Goal: Task Accomplishment & Management: Use online tool/utility

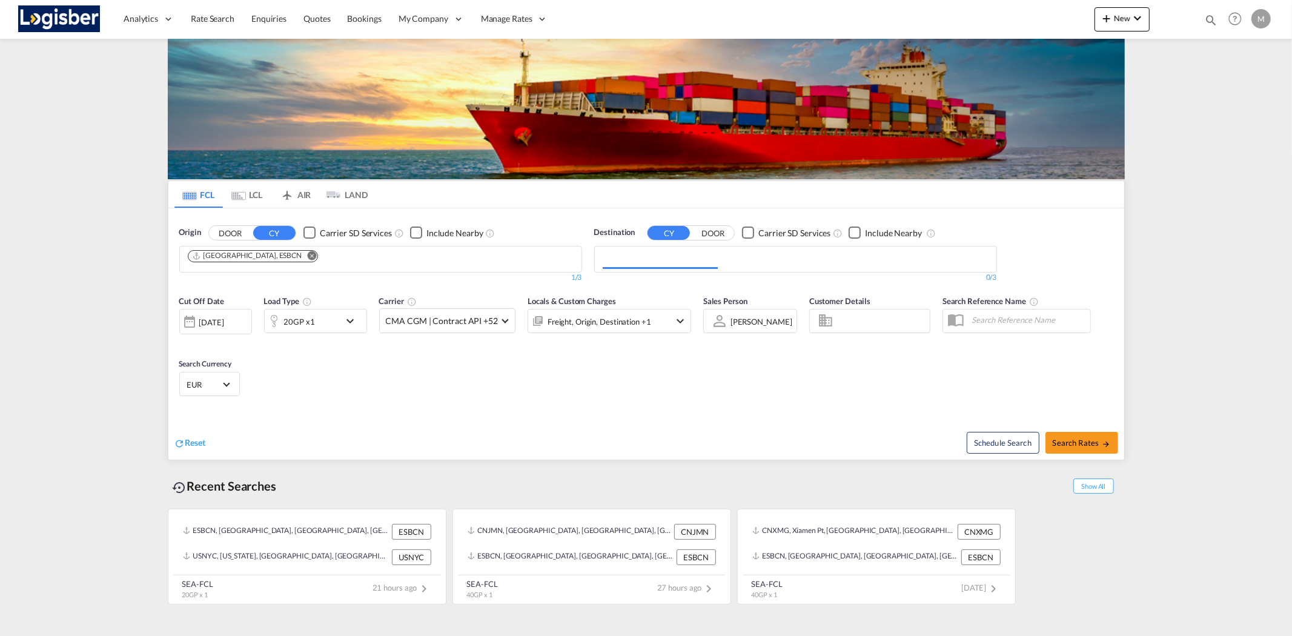
click at [267, 514] on div "ESBCN, [GEOGRAPHIC_DATA], [GEOGRAPHIC_DATA], [GEOGRAPHIC_DATA], [GEOGRAPHIC_DAT…" at bounding box center [307, 556] width 268 height 85
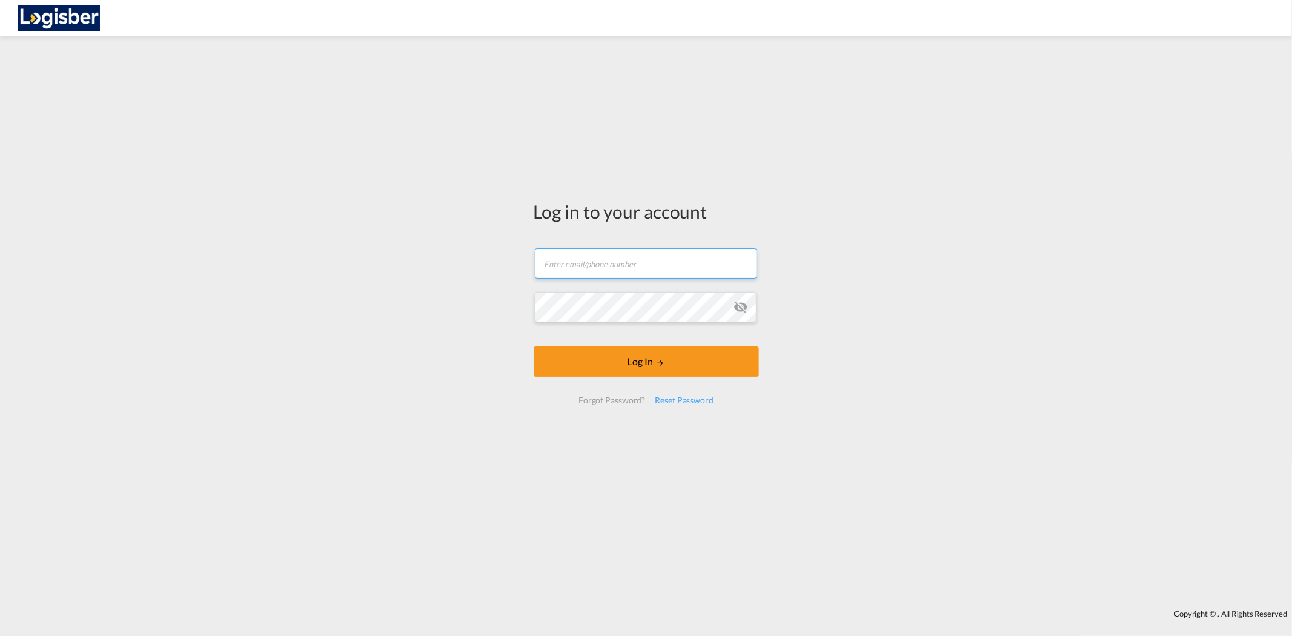
type input "[PERSON_NAME][EMAIL_ADDRESS][DOMAIN_NAME]"
click at [600, 357] on button "Log In" at bounding box center [646, 361] width 225 height 30
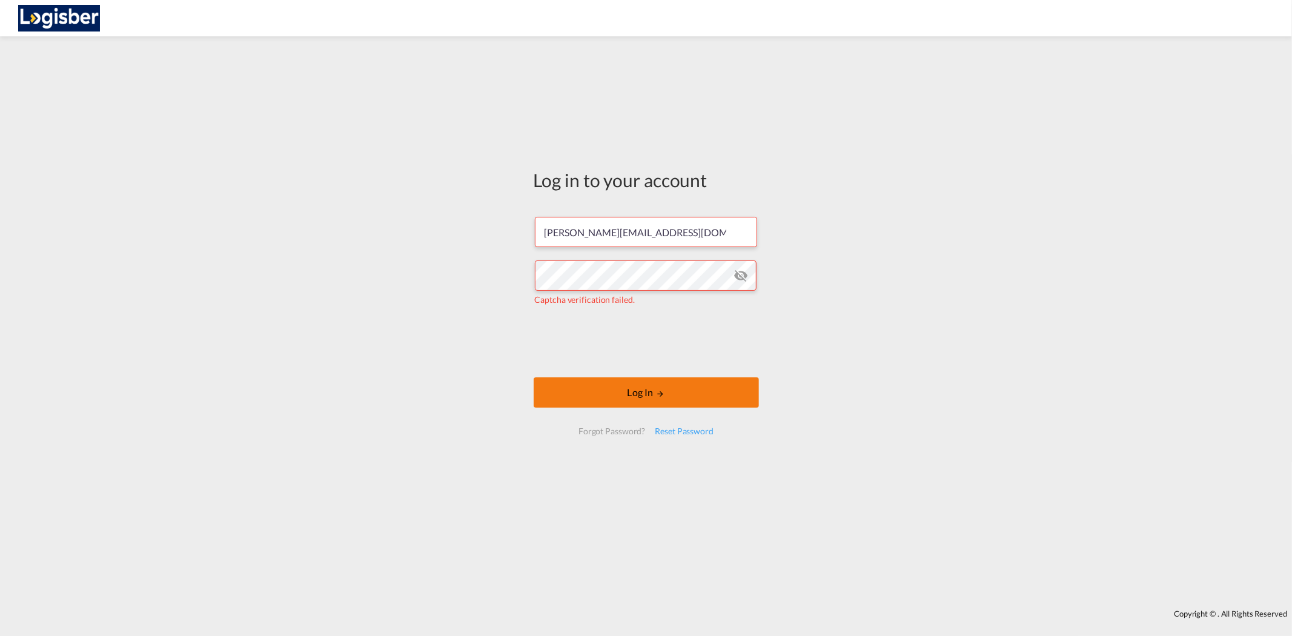
click at [653, 397] on button "Log In" at bounding box center [646, 392] width 225 height 30
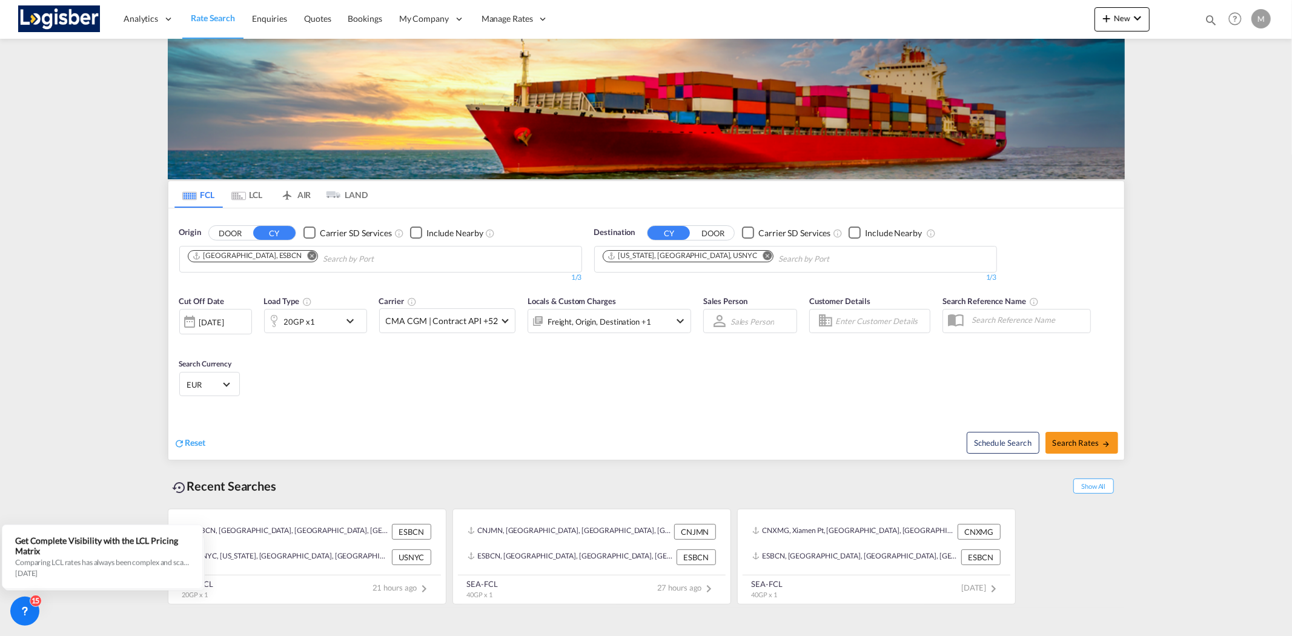
click at [307, 256] on md-icon "Remove" at bounding box center [311, 255] width 9 height 9
type input "algeciras"
click at [271, 283] on div "Algeciras [GEOGRAPHIC_DATA] ESALG" at bounding box center [282, 287] width 230 height 36
click at [763, 257] on md-icon "Remove" at bounding box center [767, 255] width 9 height 9
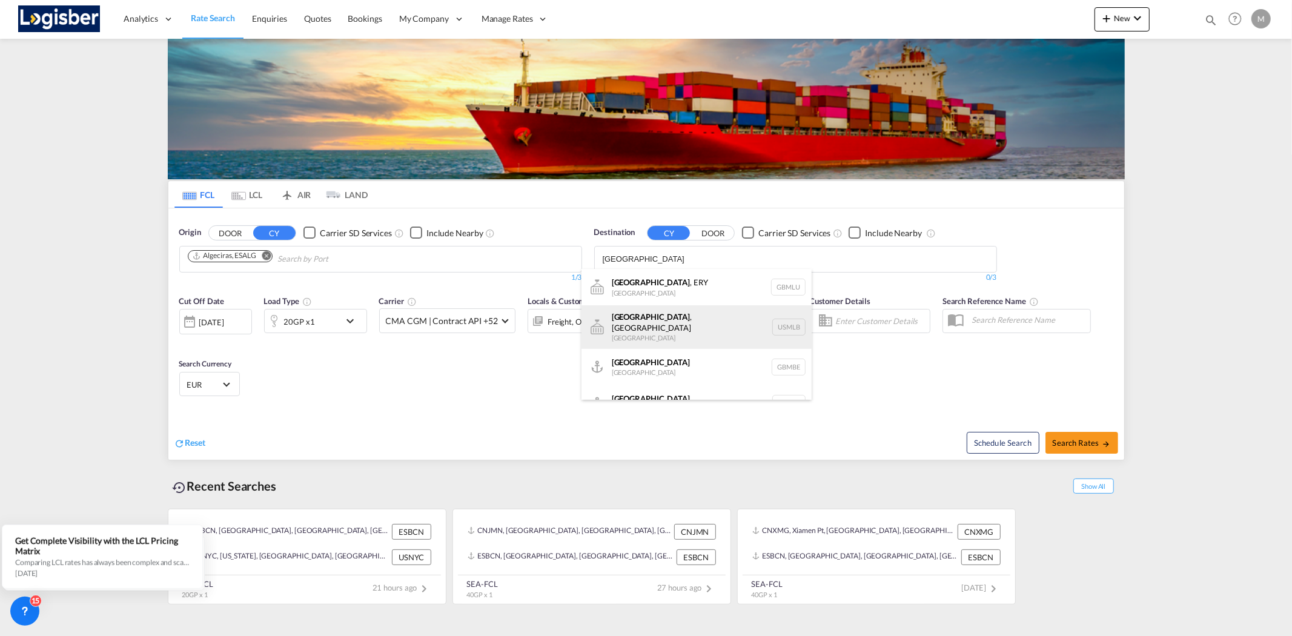
scroll to position [15, 0]
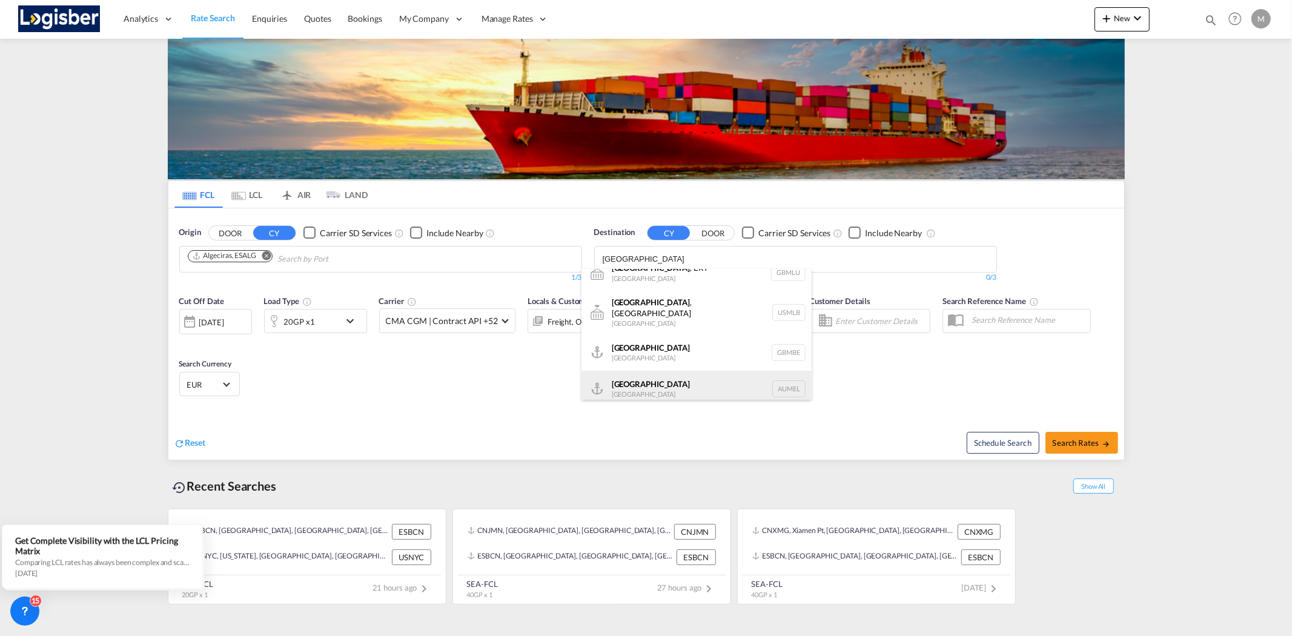
type input "[GEOGRAPHIC_DATA]"
click at [649, 386] on div "[GEOGRAPHIC_DATA] [GEOGRAPHIC_DATA] AUMEL" at bounding box center [697, 389] width 230 height 36
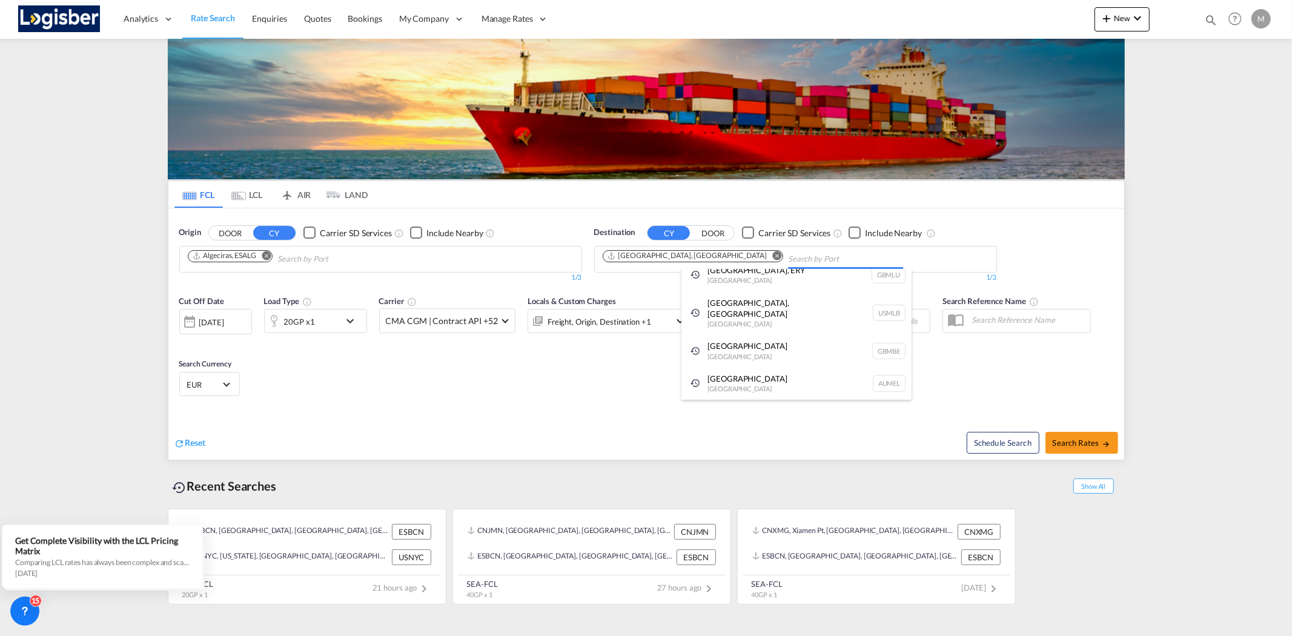
scroll to position [0, 0]
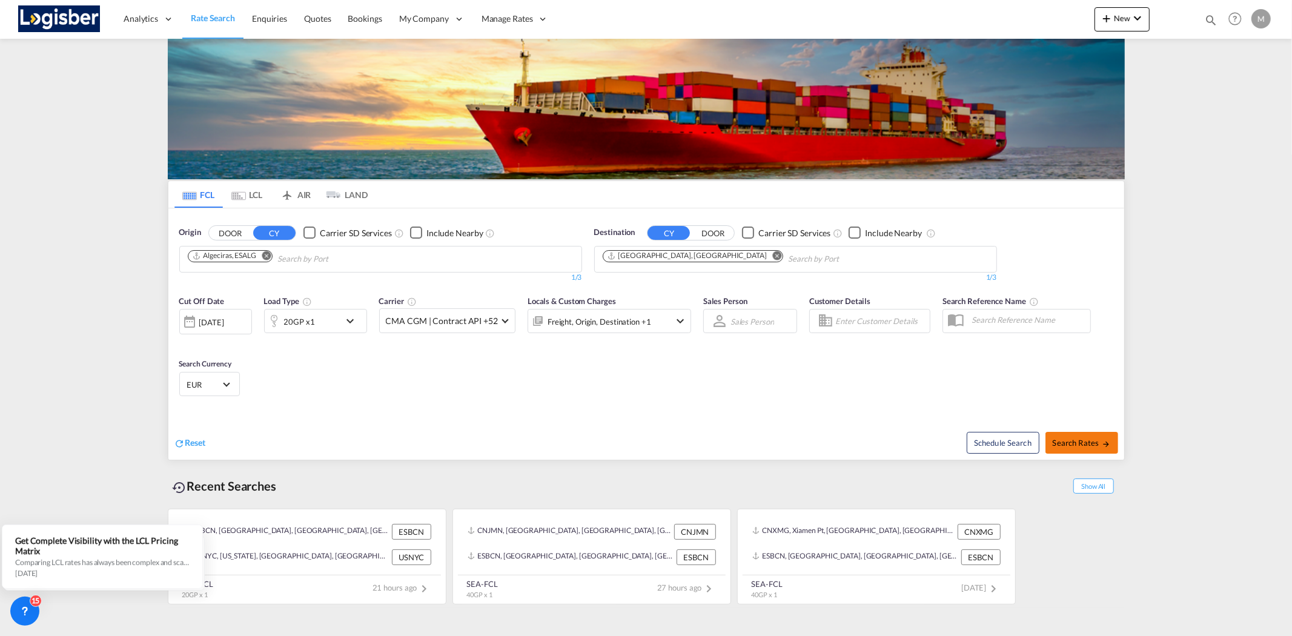
click at [1090, 442] on span "Search Rates" at bounding box center [1082, 443] width 58 height 10
type input "ESALG to AUMEL / [DATE]"
